Goal: Obtain resource: Obtain resource

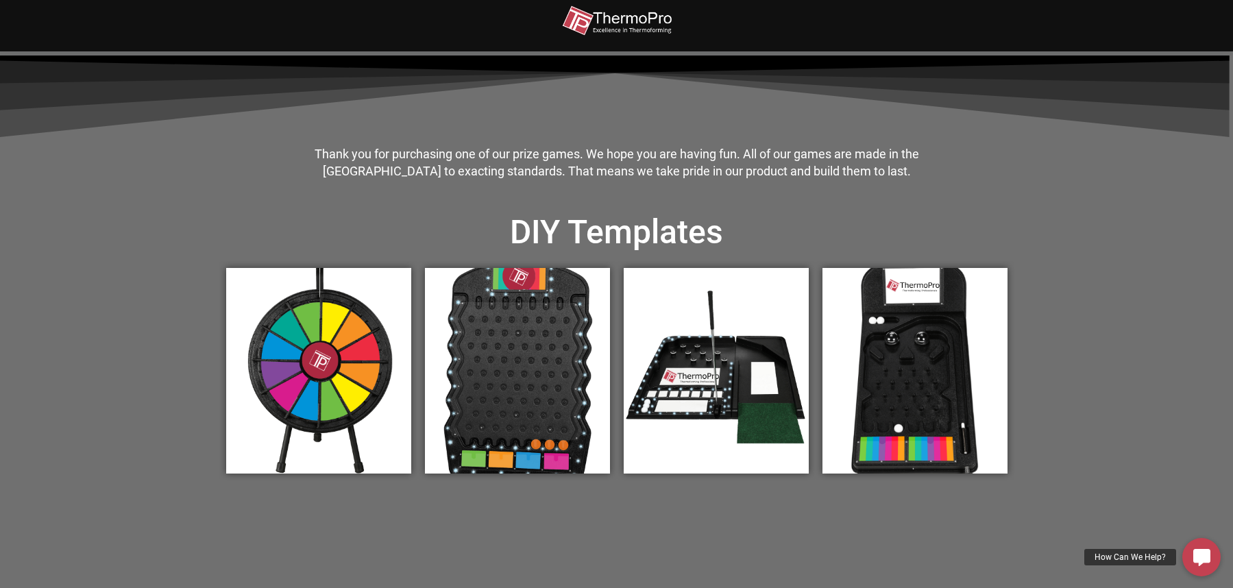
scroll to position [343, 0]
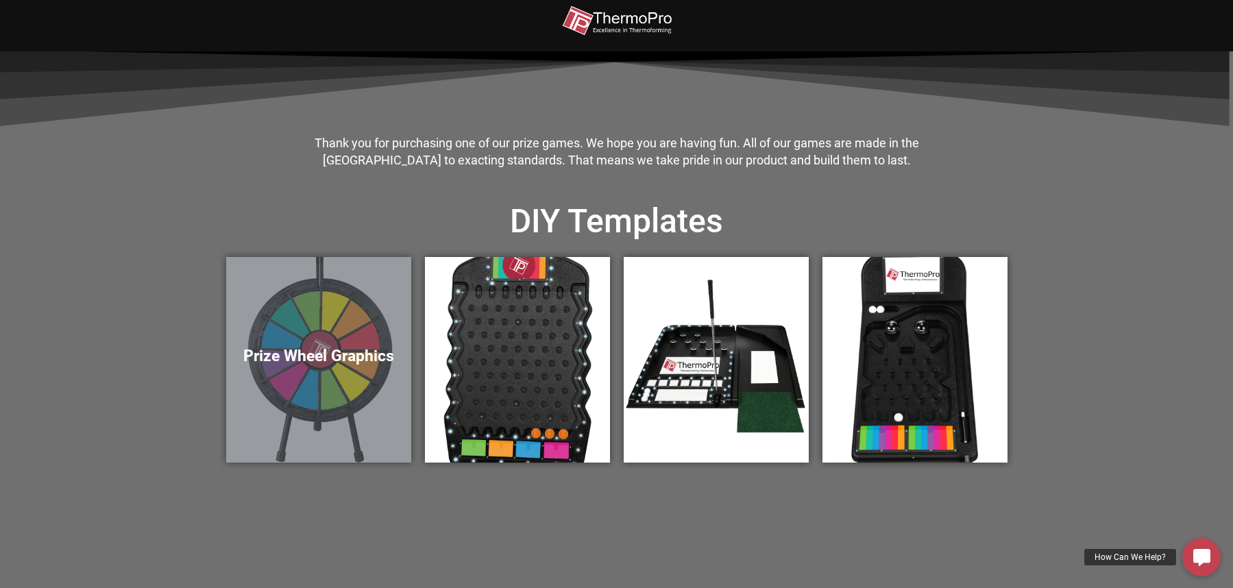
click at [310, 331] on div "Prize Wheel Graphics" at bounding box center [318, 360] width 185 height 206
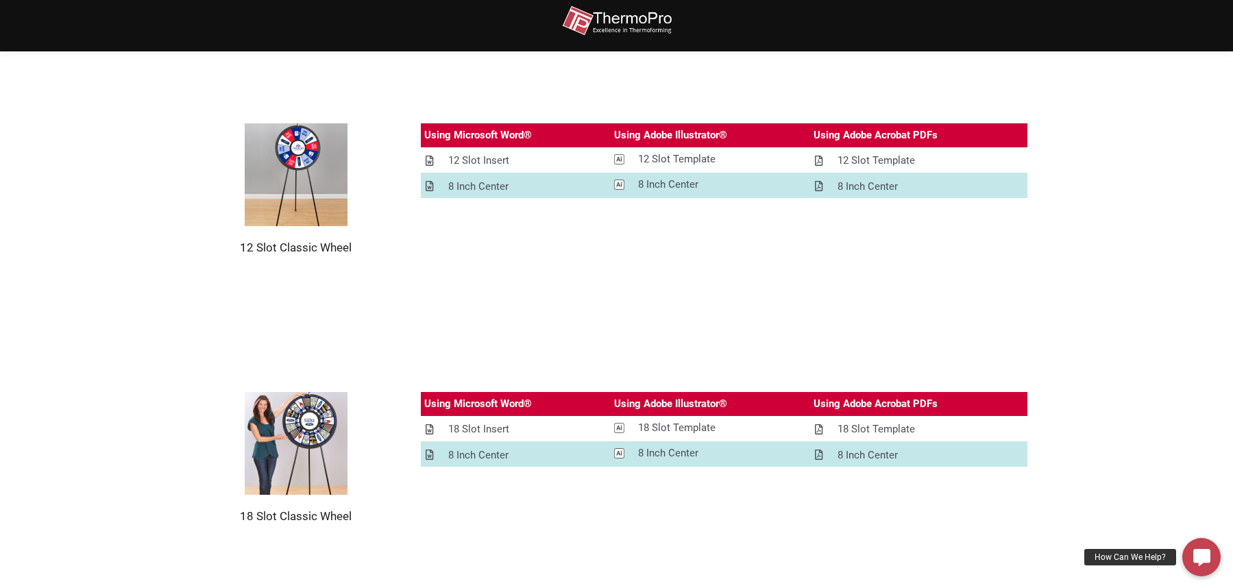
scroll to position [69, 0]
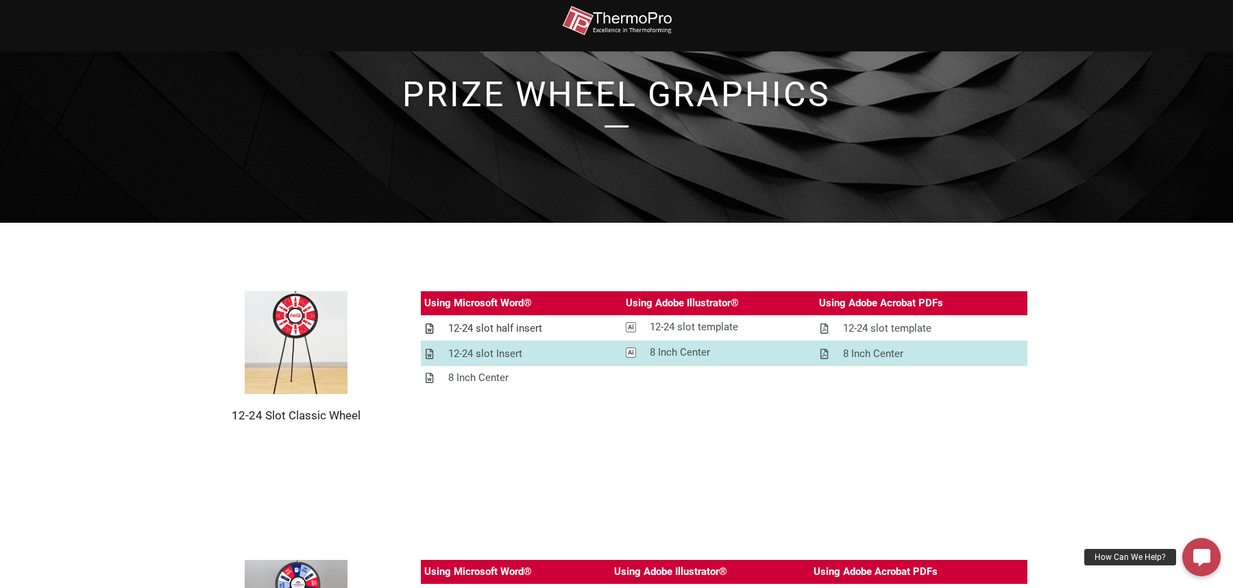
click at [494, 326] on div "12-24 slot half insert" at bounding box center [495, 328] width 94 height 17
